Goal: Navigation & Orientation: Go to known website

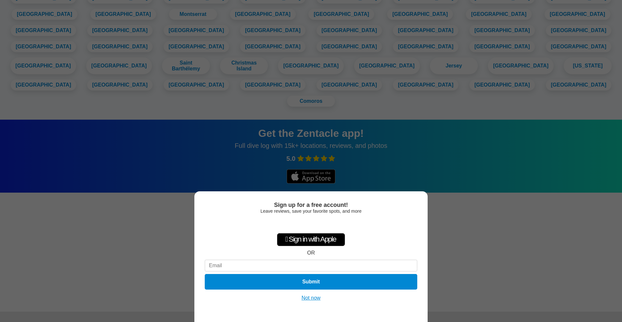
scroll to position [891, 0]
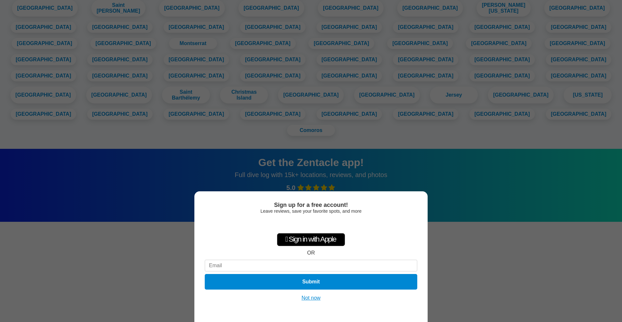
scroll to position [891, 0]
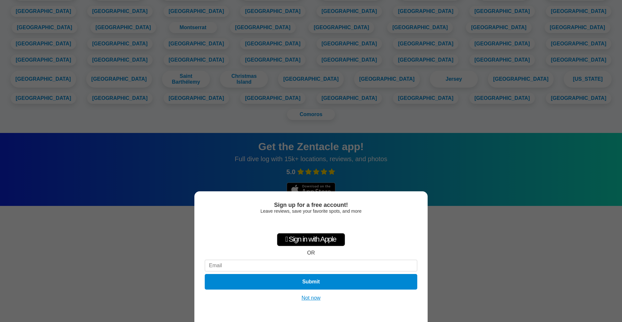
scroll to position [891, 0]
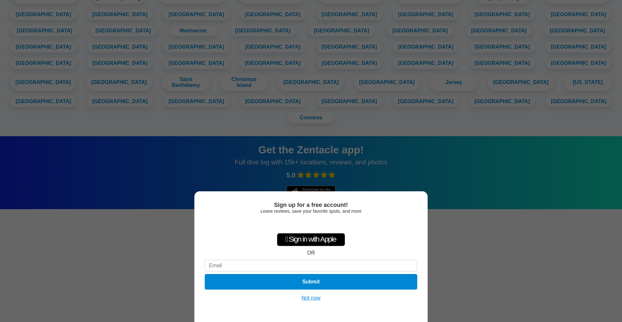
scroll to position [516, 0]
